Goal: Find specific page/section: Find specific page/section

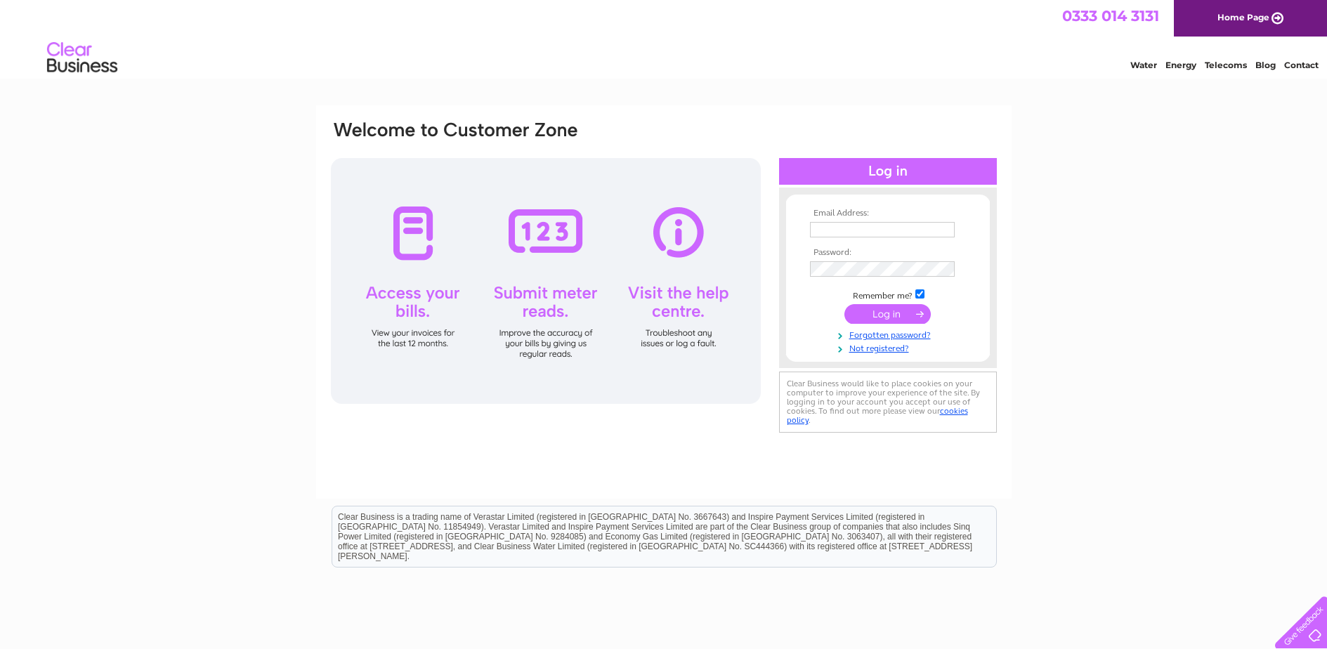
type input "[EMAIL_ADDRESS][DOMAIN_NAME]"
click at [890, 314] on input "submit" at bounding box center [887, 314] width 86 height 20
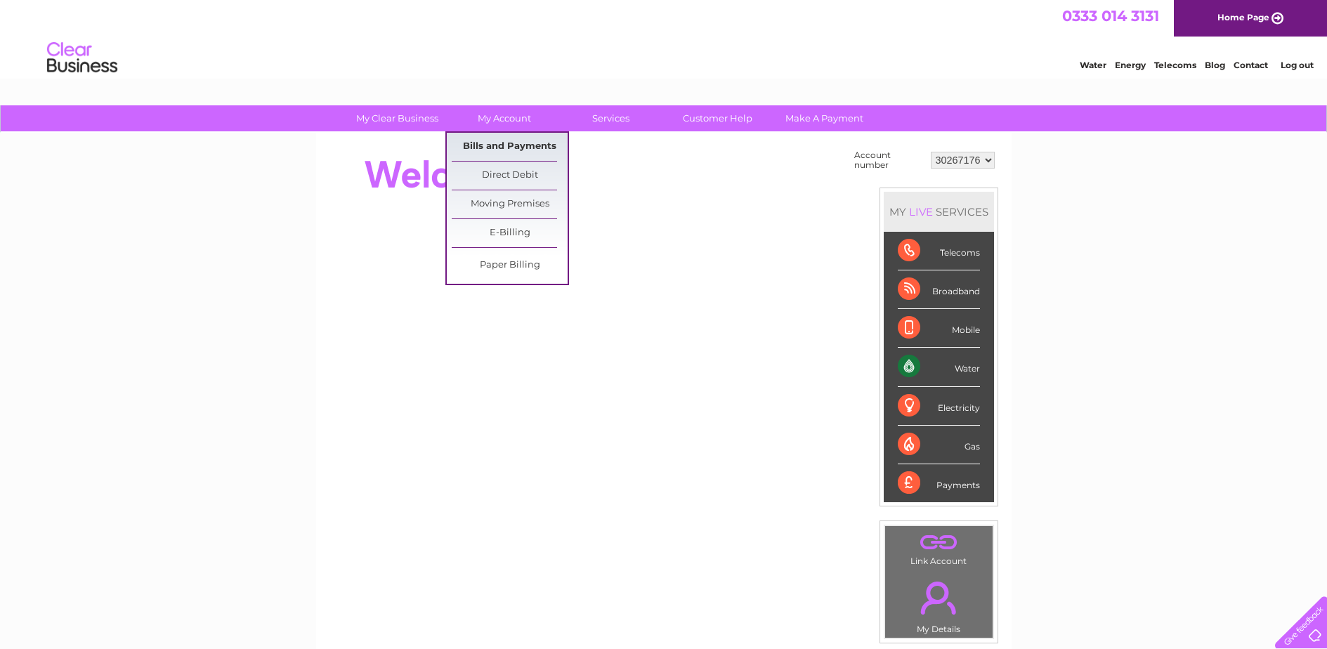
click at [510, 145] on link "Bills and Payments" at bounding box center [510, 147] width 116 height 28
click at [519, 143] on link "Bills and Payments" at bounding box center [510, 147] width 116 height 28
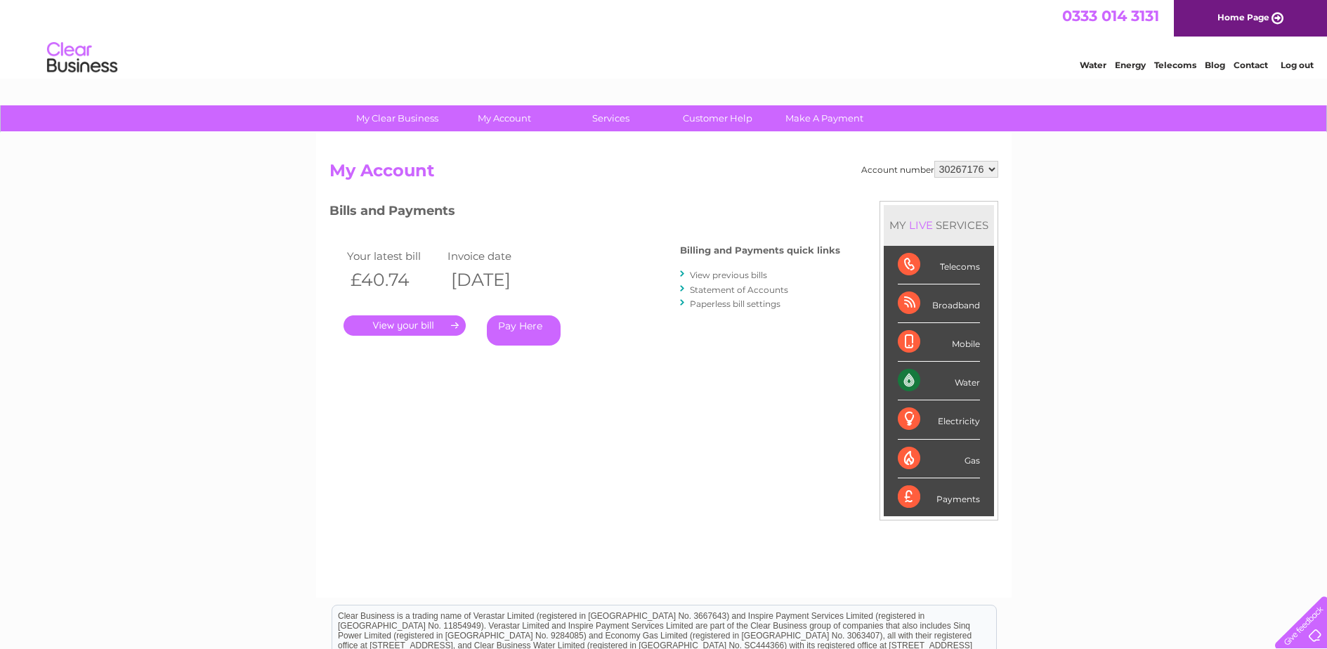
click at [393, 328] on link "." at bounding box center [405, 325] width 122 height 20
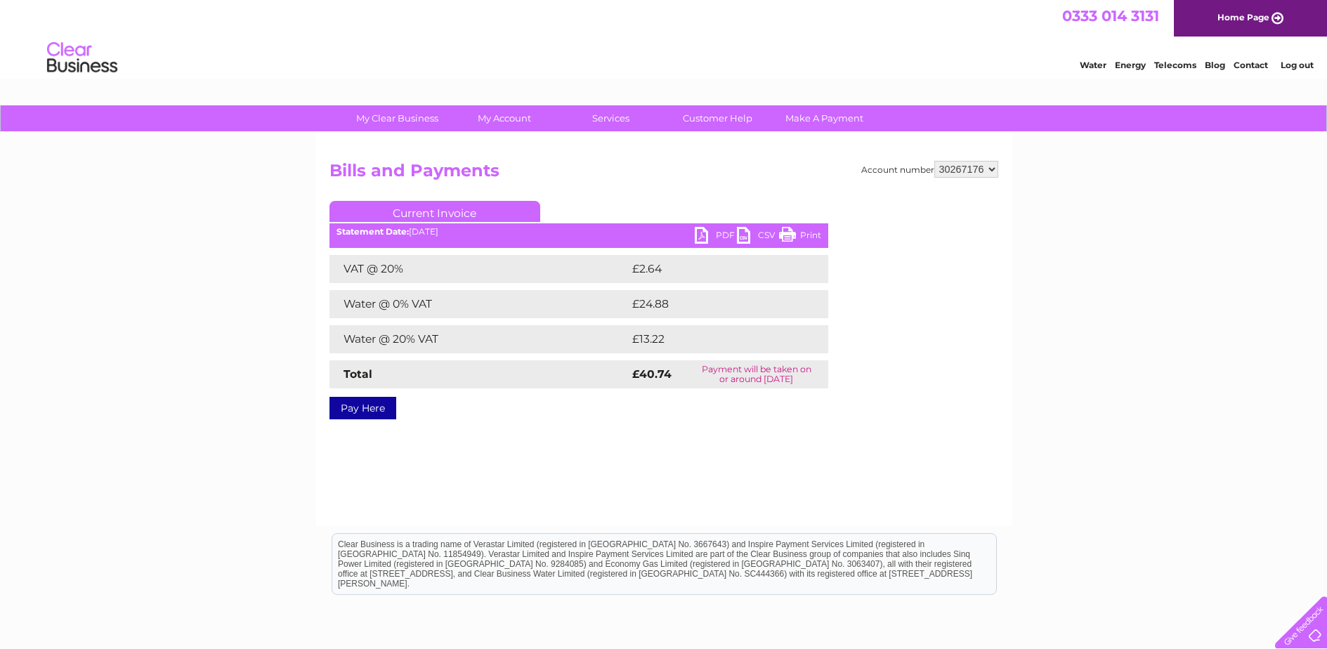
click at [804, 234] on link "Print" at bounding box center [800, 237] width 42 height 20
click at [1295, 58] on li "Log out" at bounding box center [1297, 65] width 42 height 18
click at [1293, 66] on link "Log out" at bounding box center [1297, 65] width 33 height 11
